Goal: Navigation & Orientation: Find specific page/section

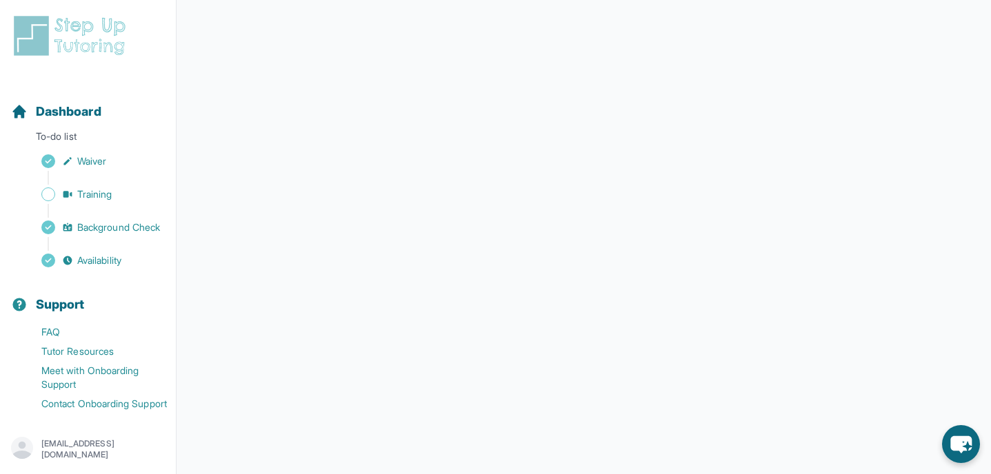
scroll to position [259, 0]
click at [103, 177] on div "Sidebar" at bounding box center [90, 178] width 159 height 14
click at [96, 189] on span "Training" at bounding box center [94, 195] width 35 height 14
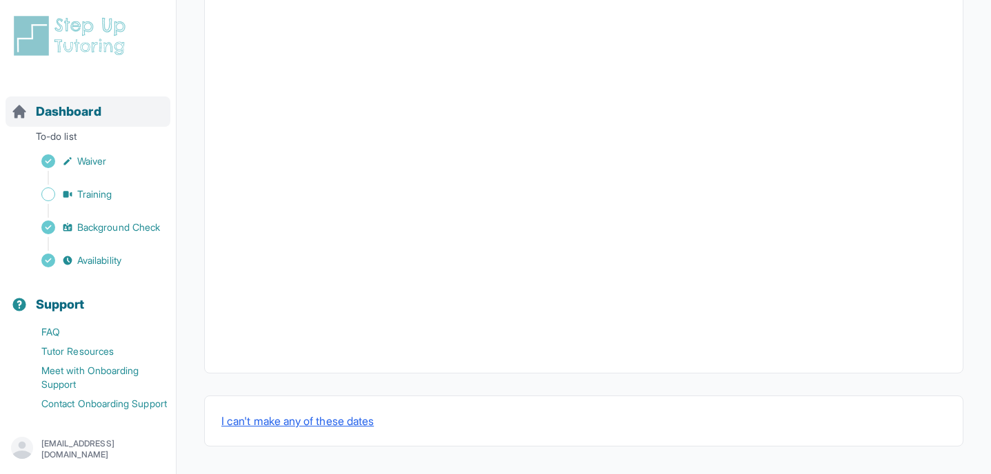
click at [98, 110] on span "Dashboard" at bounding box center [69, 111] width 66 height 19
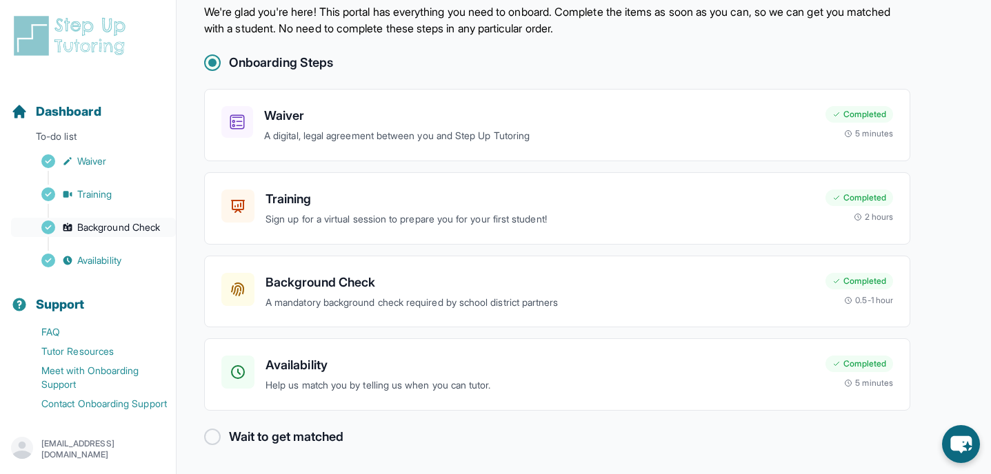
scroll to position [15, 0]
click at [87, 254] on span "Availability" at bounding box center [99, 261] width 44 height 14
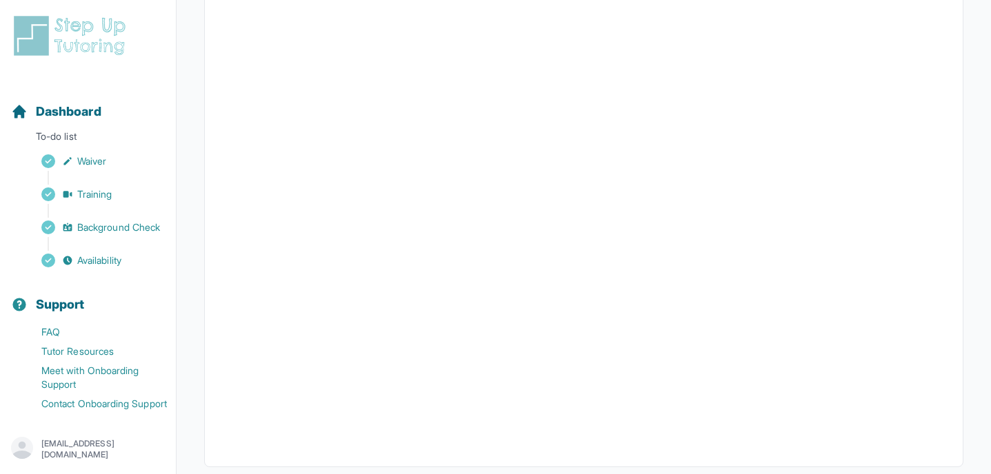
scroll to position [327, 0]
click at [101, 221] on span "Background Check" at bounding box center [118, 228] width 83 height 14
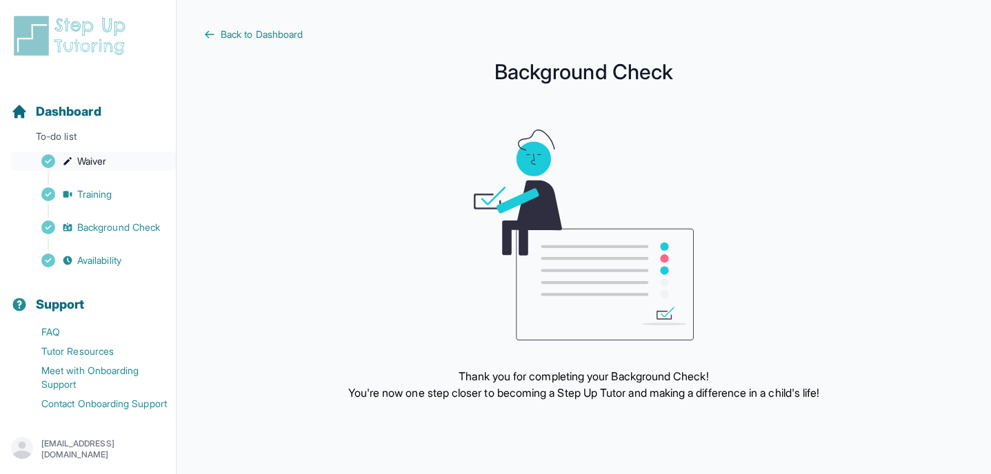
click at [106, 154] on span "Waiver" at bounding box center [91, 161] width 29 height 14
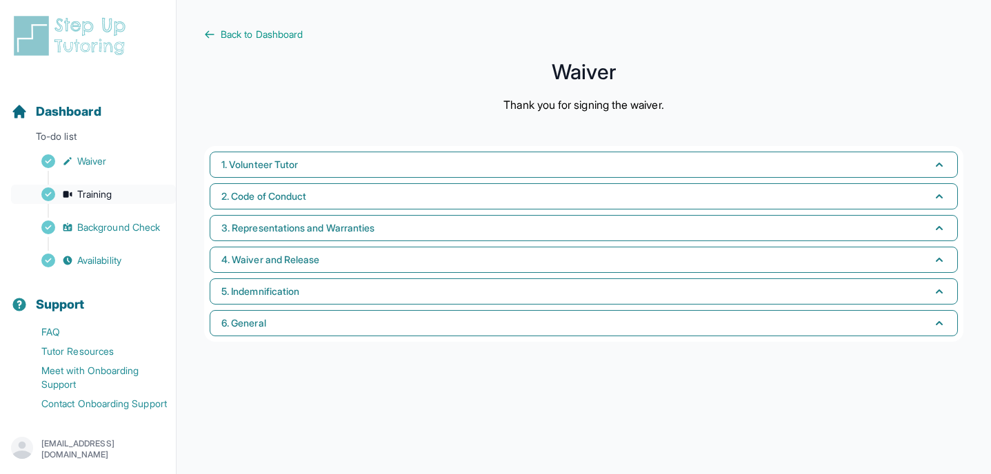
click at [110, 188] on span "Training" at bounding box center [94, 195] width 35 height 14
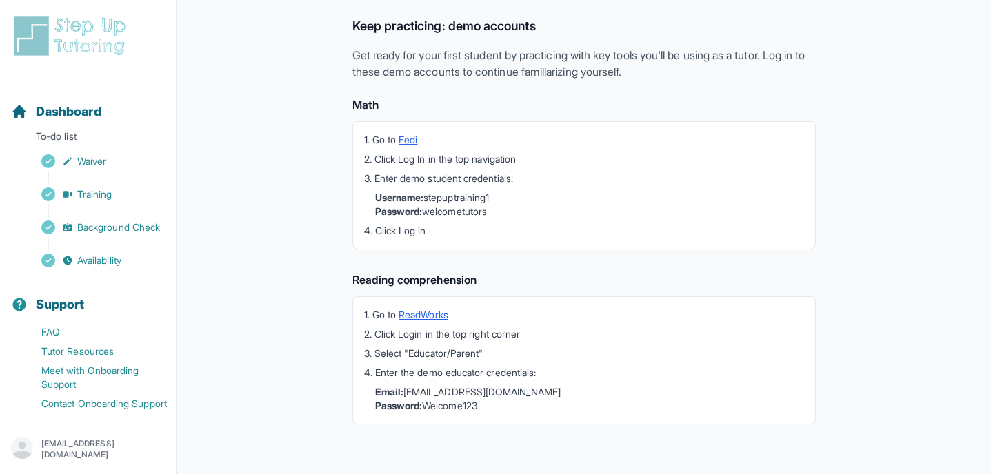
scroll to position [15, 0]
